Goal: Obtain resource: Download file/media

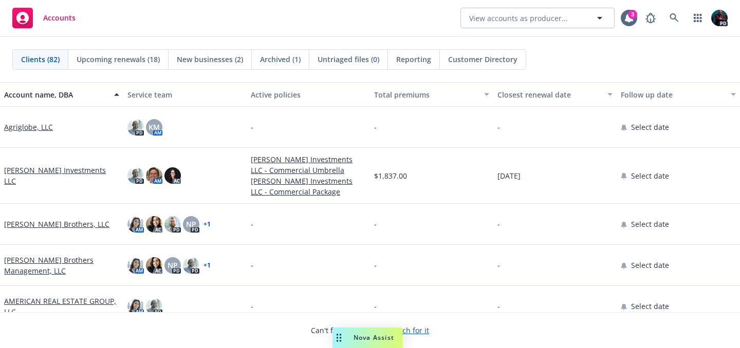
click at [356, 332] on div "Nova Assist" at bounding box center [367, 338] width 70 height 21
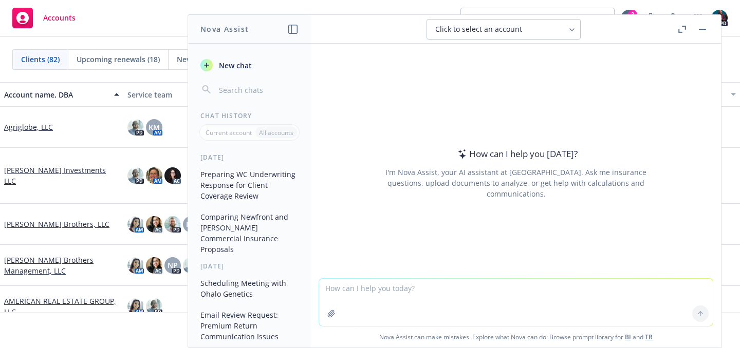
click at [218, 224] on button "Comparing Newfront and [PERSON_NAME] Commercial Insurance Proposals" at bounding box center [249, 233] width 106 height 49
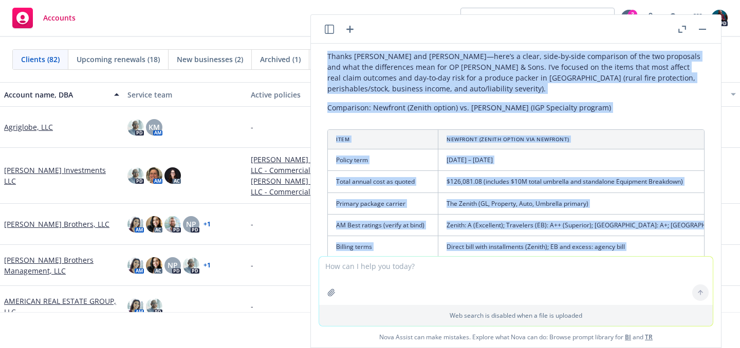
scroll to position [158, 0]
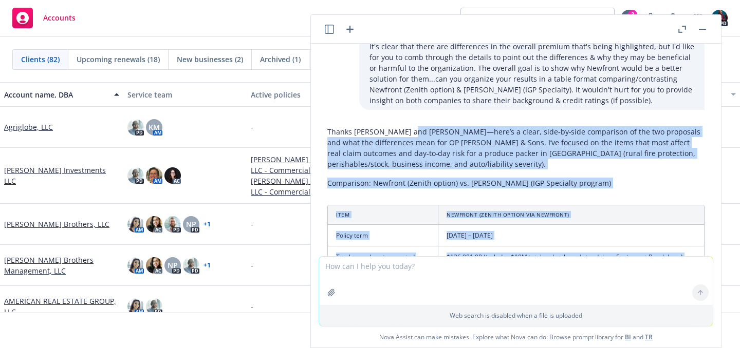
drag, startPoint x: 476, startPoint y: 205, endPoint x: 412, endPoint y: 121, distance: 105.6
copy div "lore’i d sitam, cons‑ad‑elit seddoeiusm te inc utl etdolorem ali enim adm venia…"
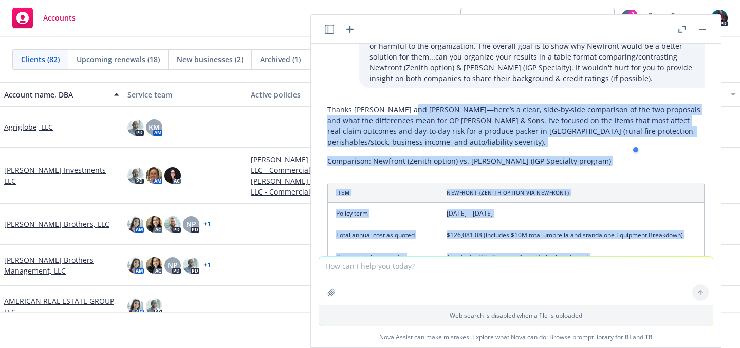
scroll to position [181, 0]
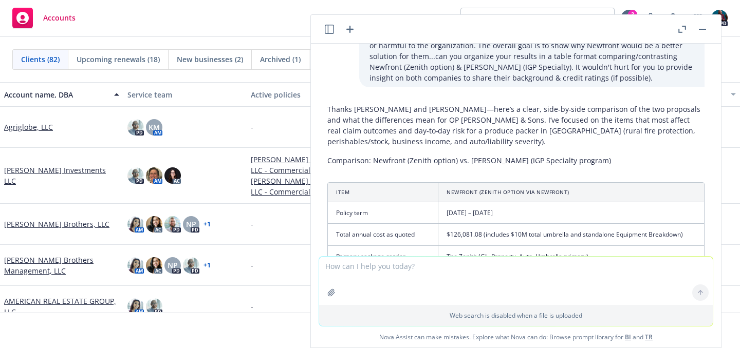
click at [375, 269] on textarea at bounding box center [516, 281] width 394 height 48
click at [533, 266] on textarea "Are you able to reformat the table so it can be copied & pasted to an 8"x11"" at bounding box center [516, 281] width 394 height 48
click at [600, 267] on textarea "Are you able to reformat the table so it can be copied & pasted onto an 8"x11"" at bounding box center [516, 281] width 394 height 48
type textarea "Are you able to reformat the table so it can be copied & pasted onto an 8"x11" …"
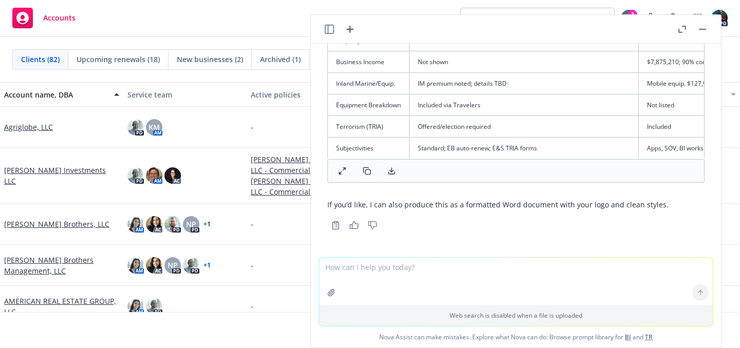
scroll to position [1907, 0]
paste textarea ""OP [PERSON_NAME] PRODUCE CO INC DBA: OP [PERSON_NAME] & Sons " "2024 RENEWAL" …"
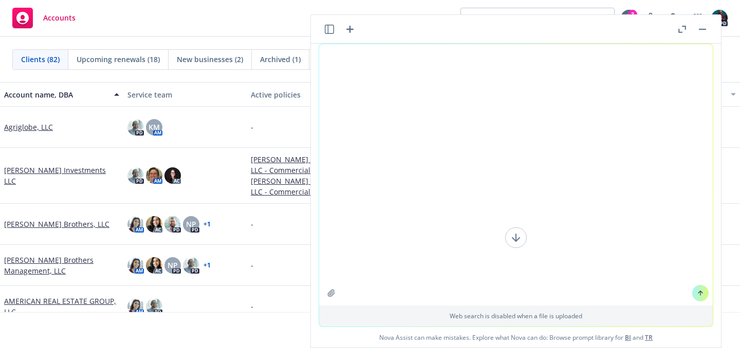
scroll to position [10360, 0]
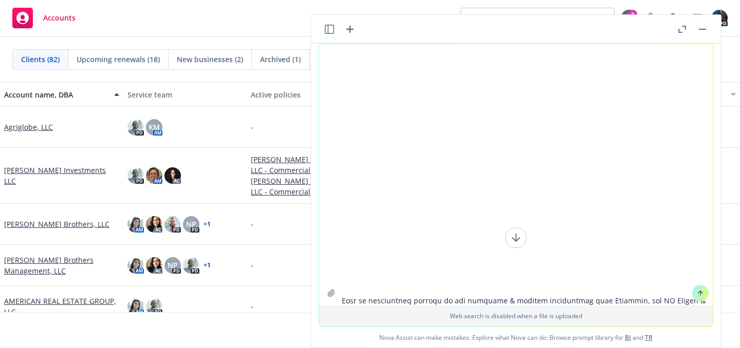
click at [381, 299] on textarea at bounding box center [516, 175] width 394 height 262
type textarea ""OP [PERSON_NAME] PRODUCE CO INC DBA: OP [PERSON_NAME] & Sons " "2024 RENEWAL" …"
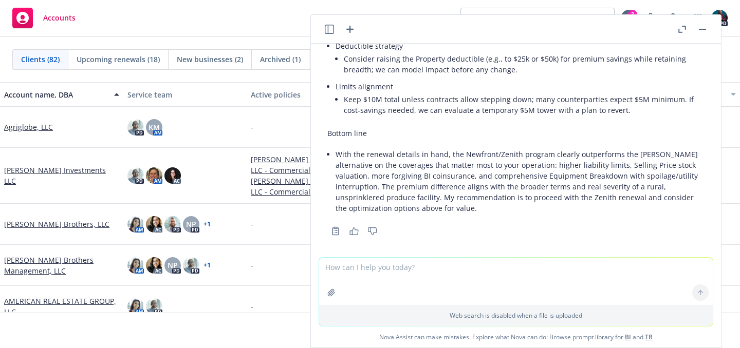
scroll to position [3810, 0]
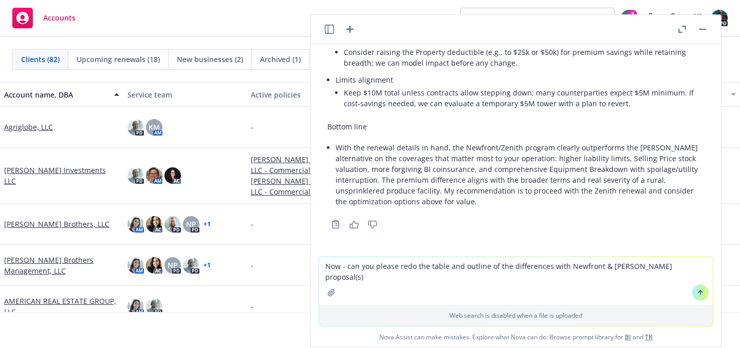
type textarea "Now - can you please redo the table and outline of the differences with Newfron…"
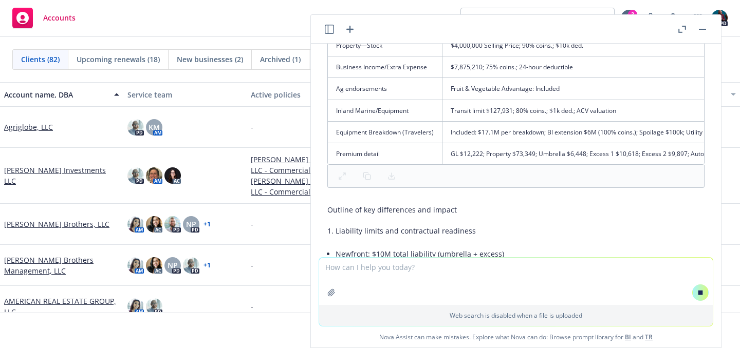
scroll to position [4299, 0]
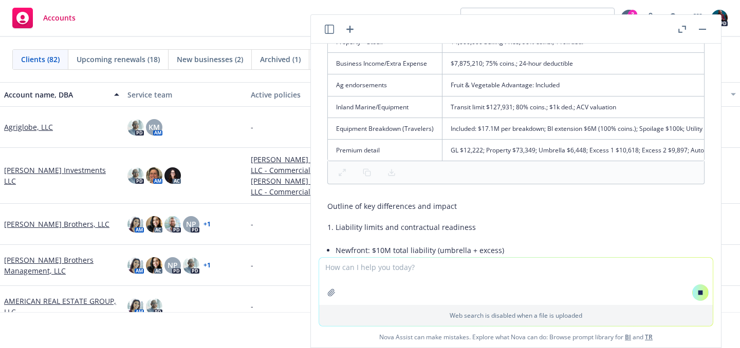
click at [343, 182] on div at bounding box center [515, 172] width 377 height 23
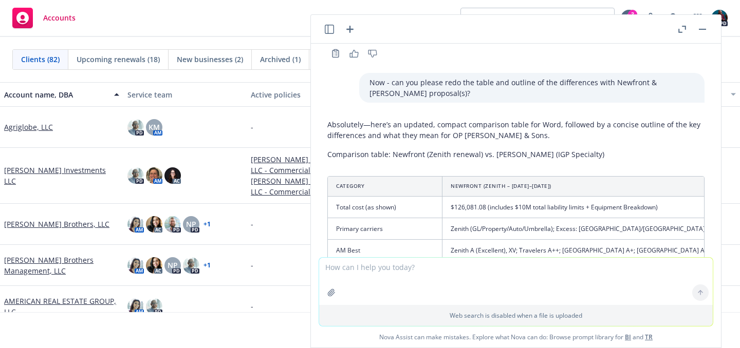
scroll to position [3973, 0]
click at [401, 267] on textarea at bounding box center [516, 281] width 394 height 47
type textarea "Can you please produce this in a proposal document?"
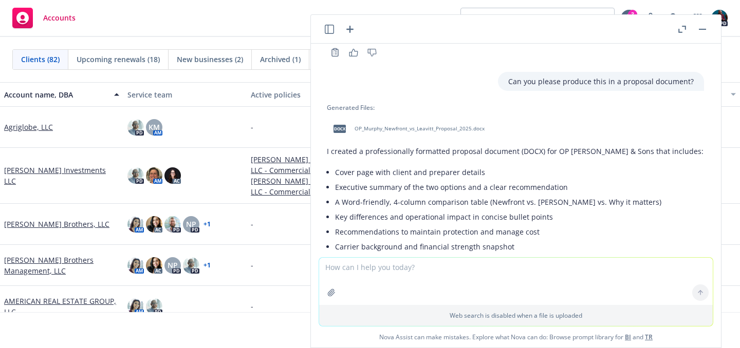
scroll to position [5310, 1]
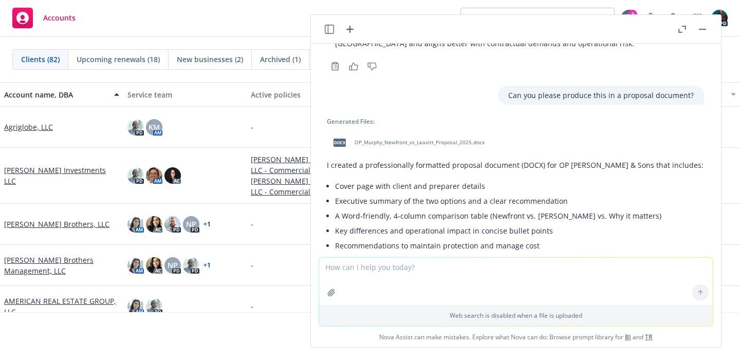
click at [357, 146] on span "OP_Murphy_Newfront_vs_Leavitt_Proposal_2025.docx" at bounding box center [420, 142] width 130 height 7
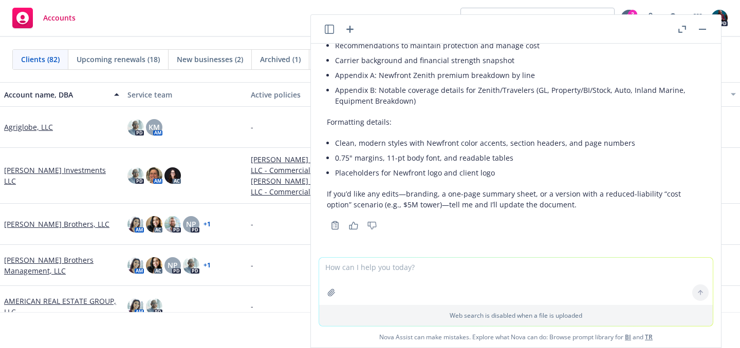
scroll to position [5527, 1]
